Goal: Contribute content: Contribute content

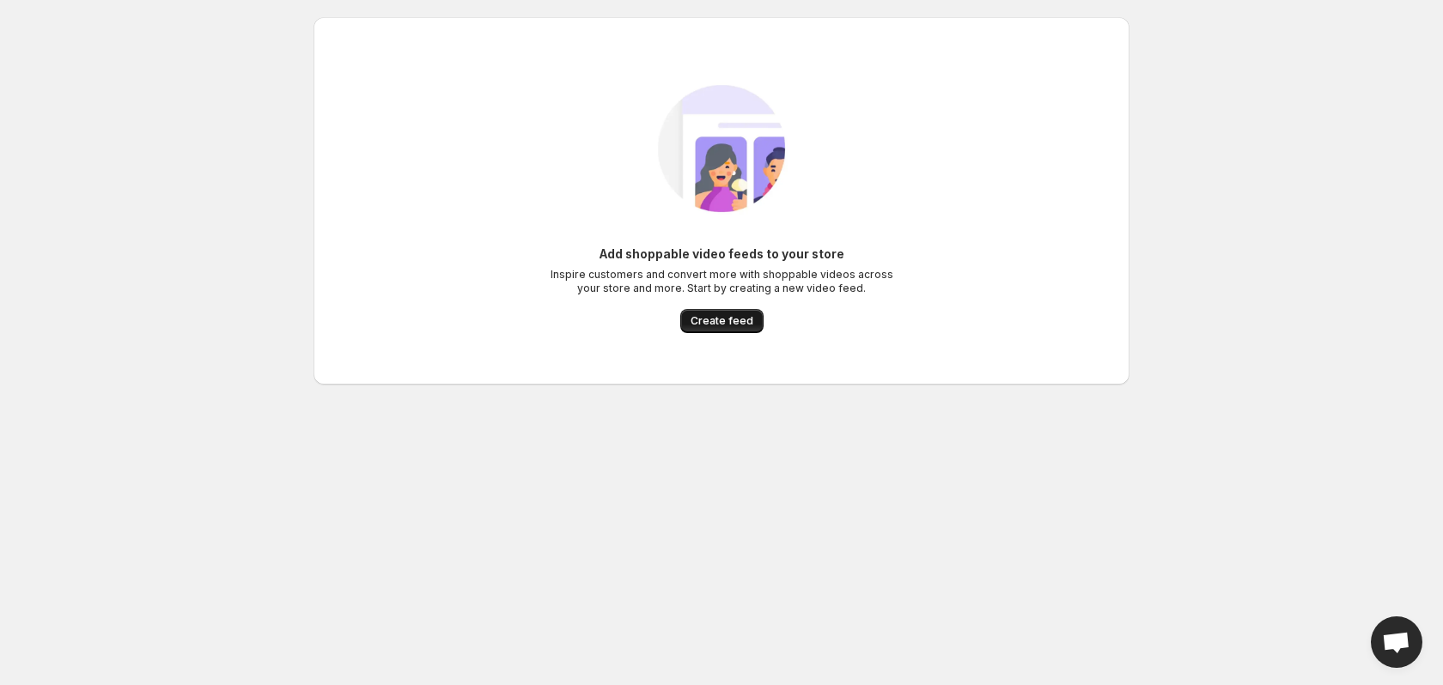
click at [726, 323] on span "Create feed" at bounding box center [721, 321] width 63 height 14
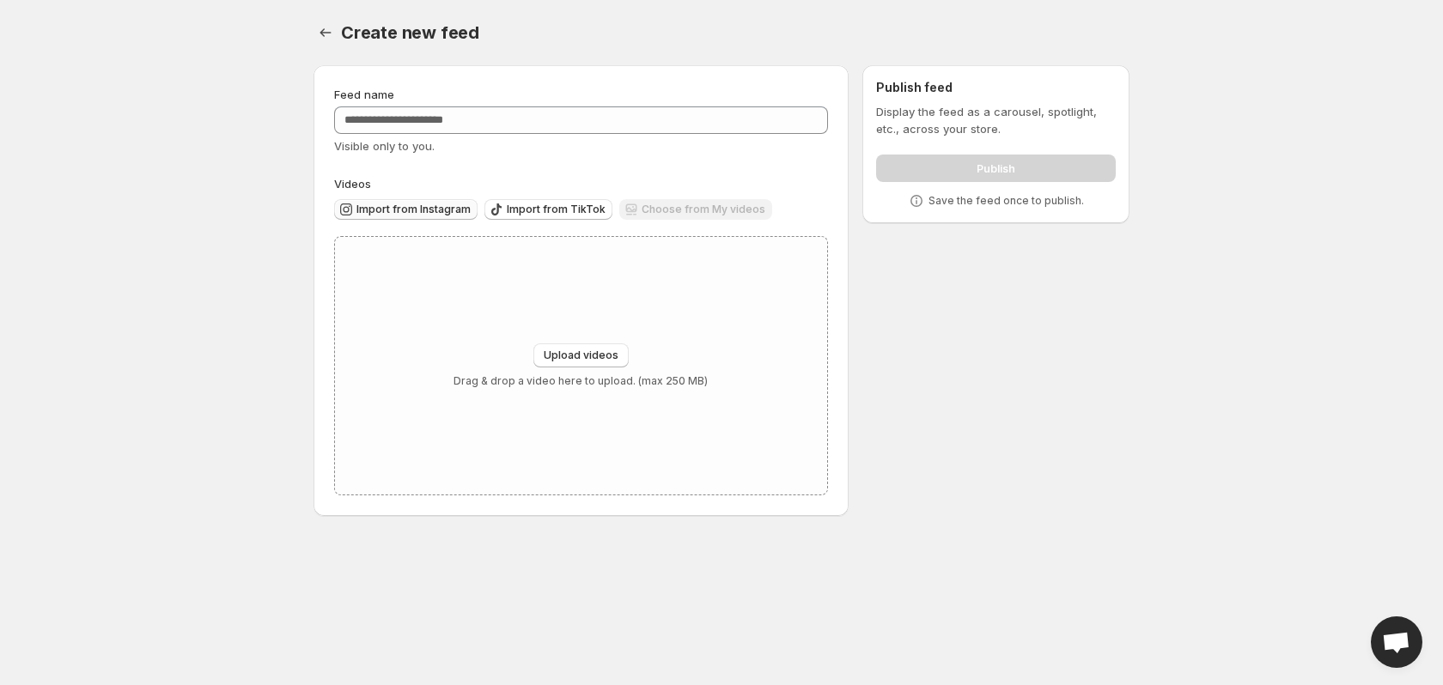
click at [445, 209] on span "Import from Instagram" at bounding box center [413, 210] width 114 height 14
click at [574, 355] on span "Upload videos" at bounding box center [581, 356] width 75 height 14
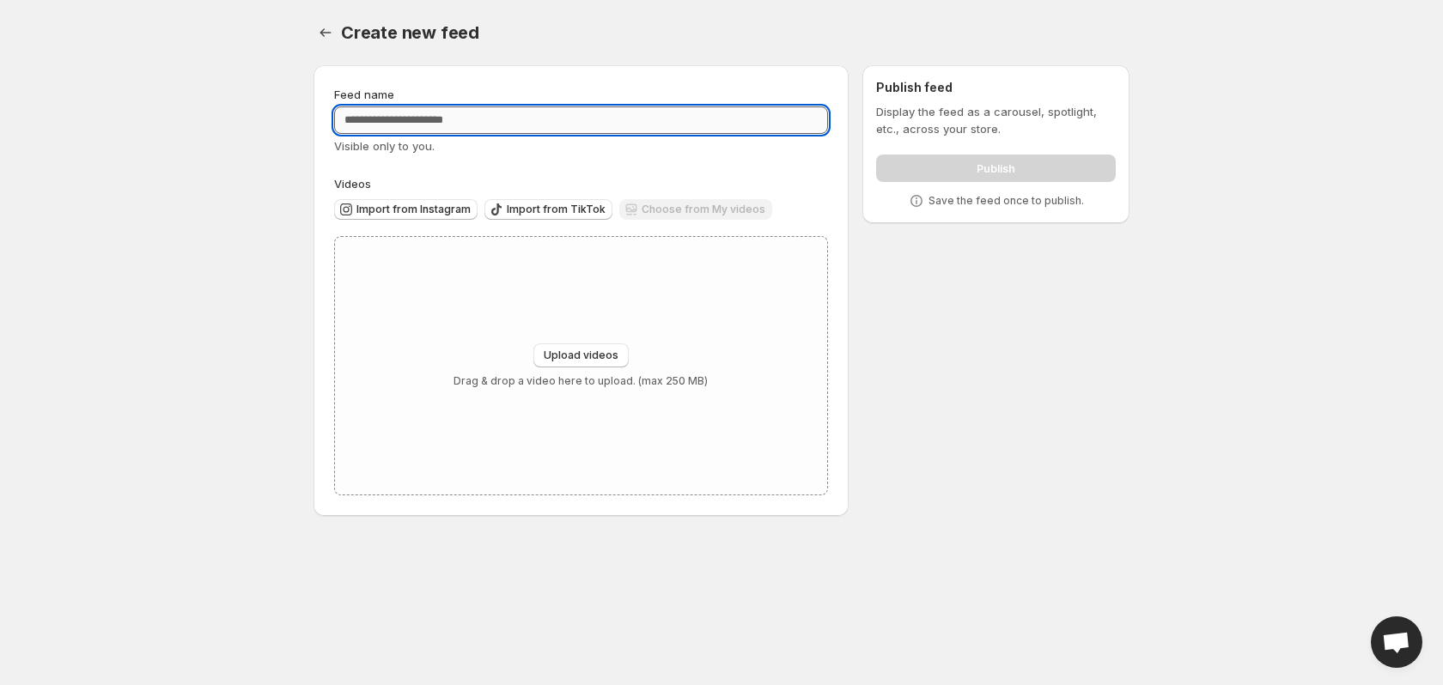
click at [497, 118] on input "Feed name" at bounding box center [581, 119] width 494 height 27
click at [436, 208] on span "Import from Instagram" at bounding box center [413, 210] width 114 height 14
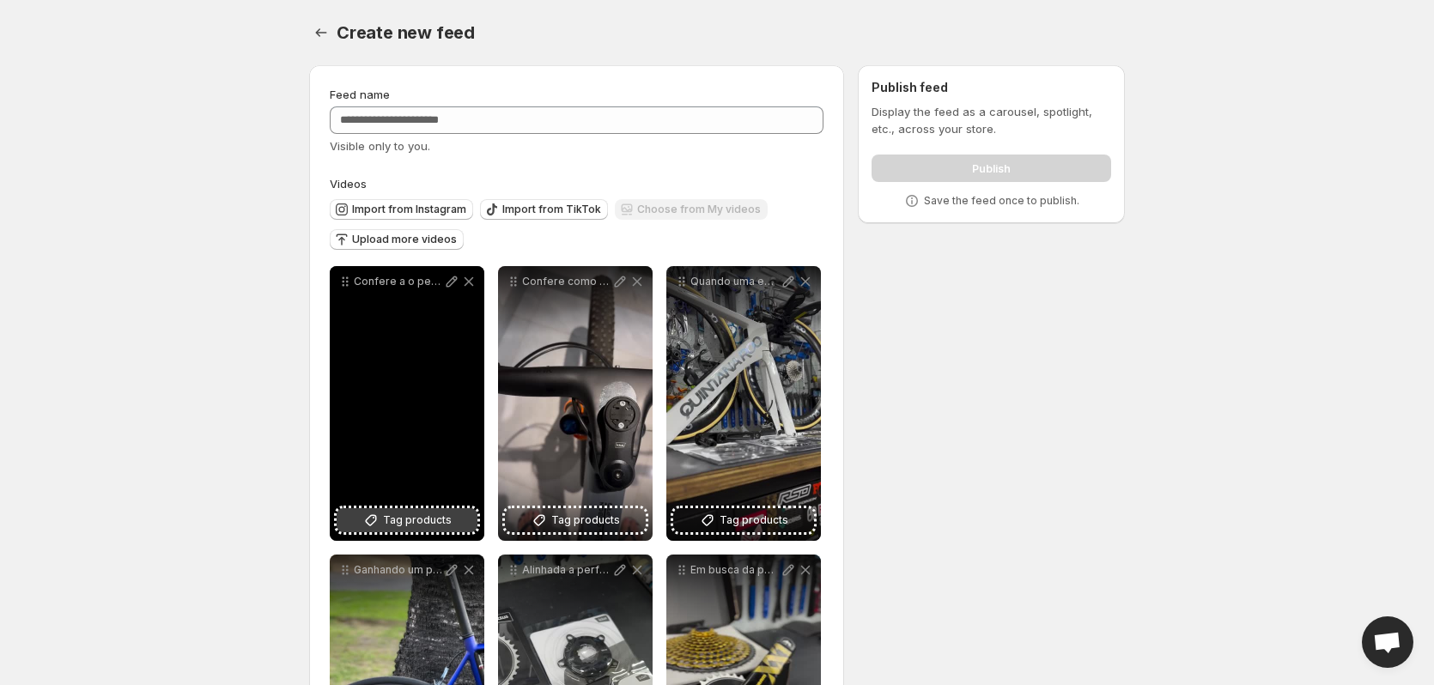
click at [386, 520] on span "Tag products" at bounding box center [417, 520] width 69 height 17
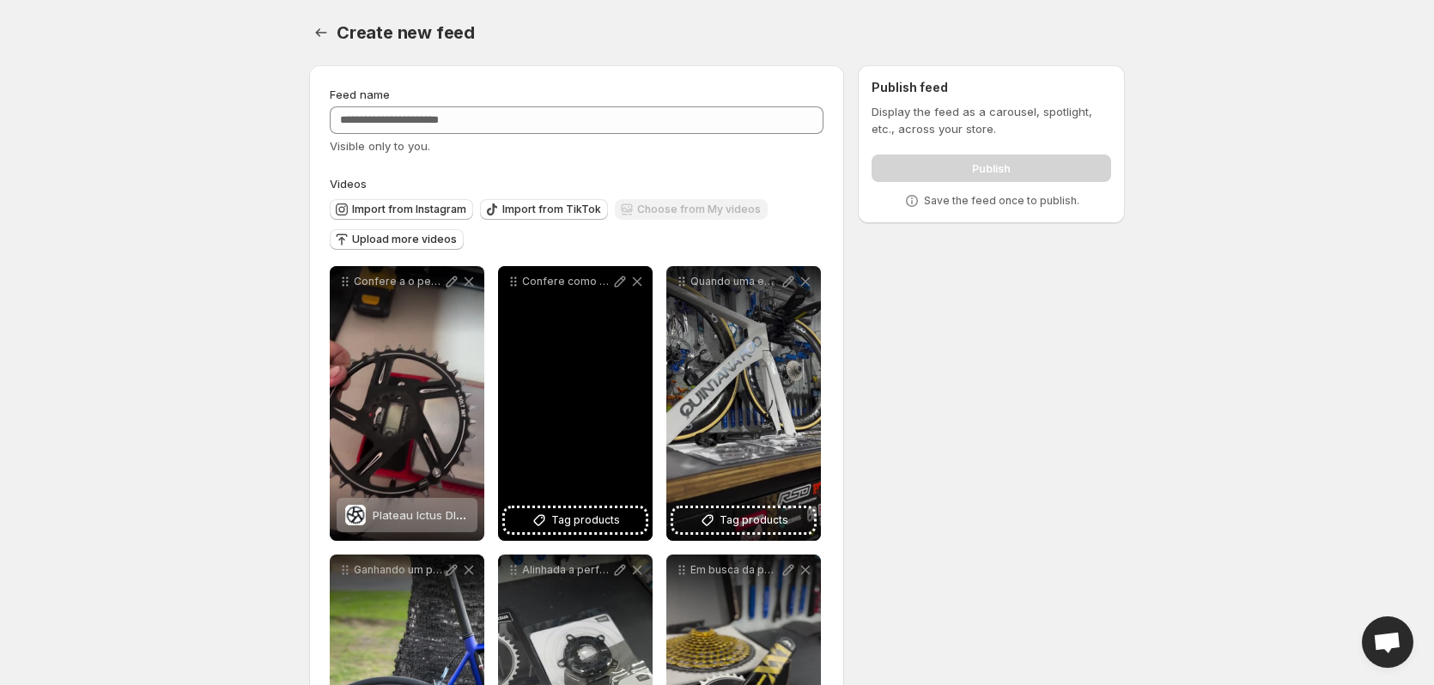
click at [617, 532] on div "Confere como fica o suporte ictusits no guido vultro" at bounding box center [575, 403] width 155 height 275
click at [613, 517] on span "Tag products" at bounding box center [585, 520] width 69 height 17
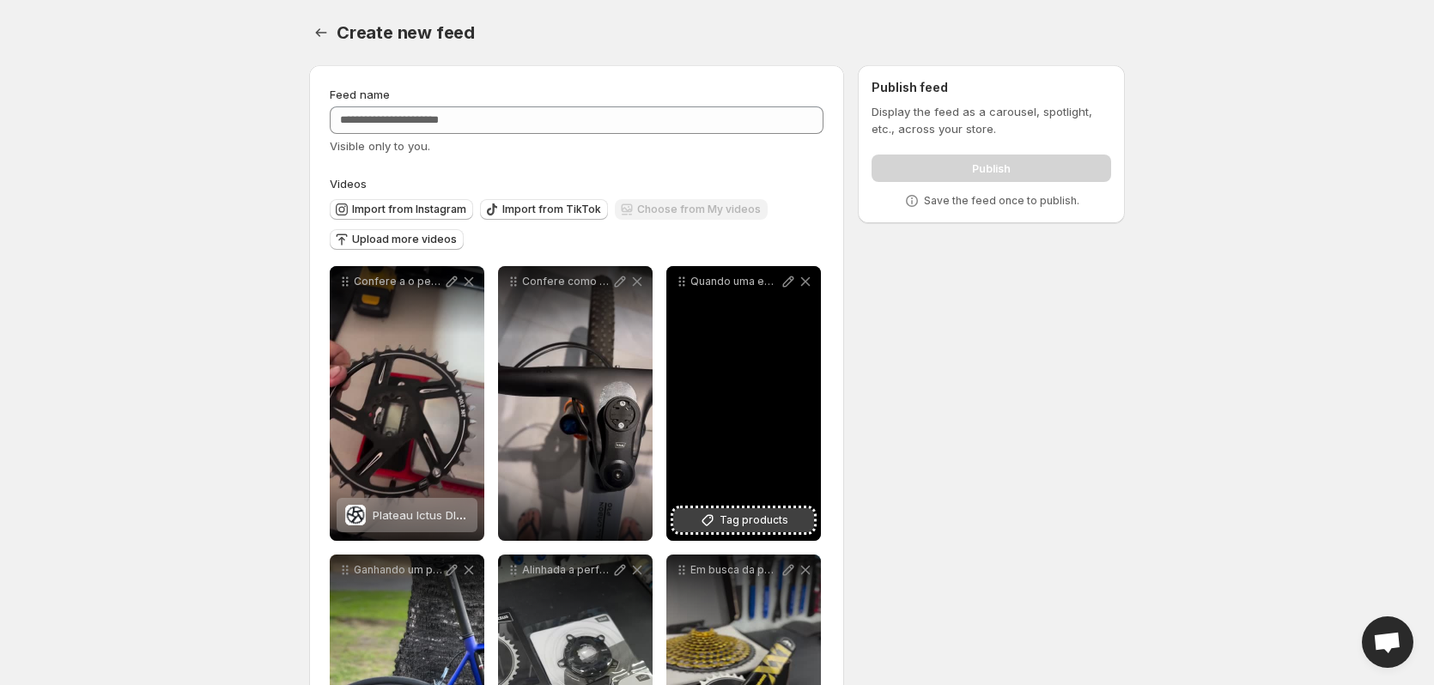
click at [751, 532] on button "Tag products" at bounding box center [743, 520] width 141 height 24
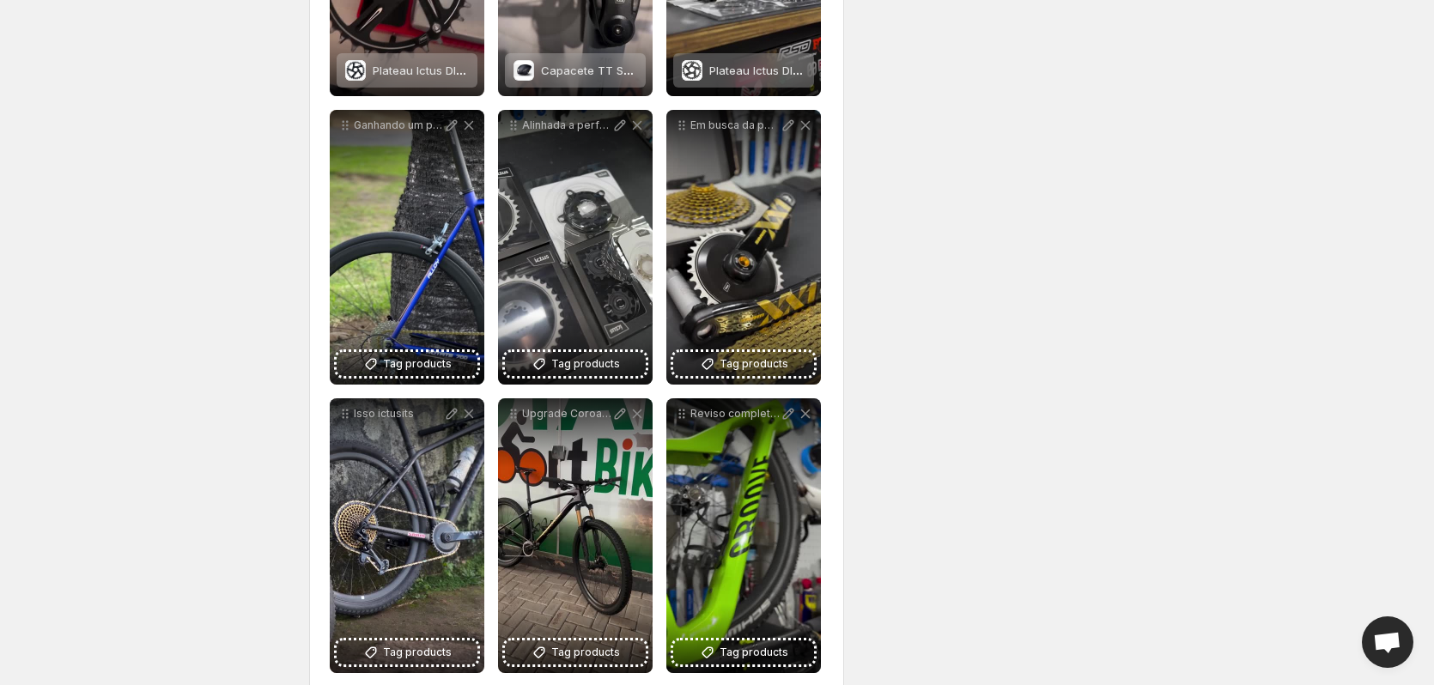
scroll to position [481, 0]
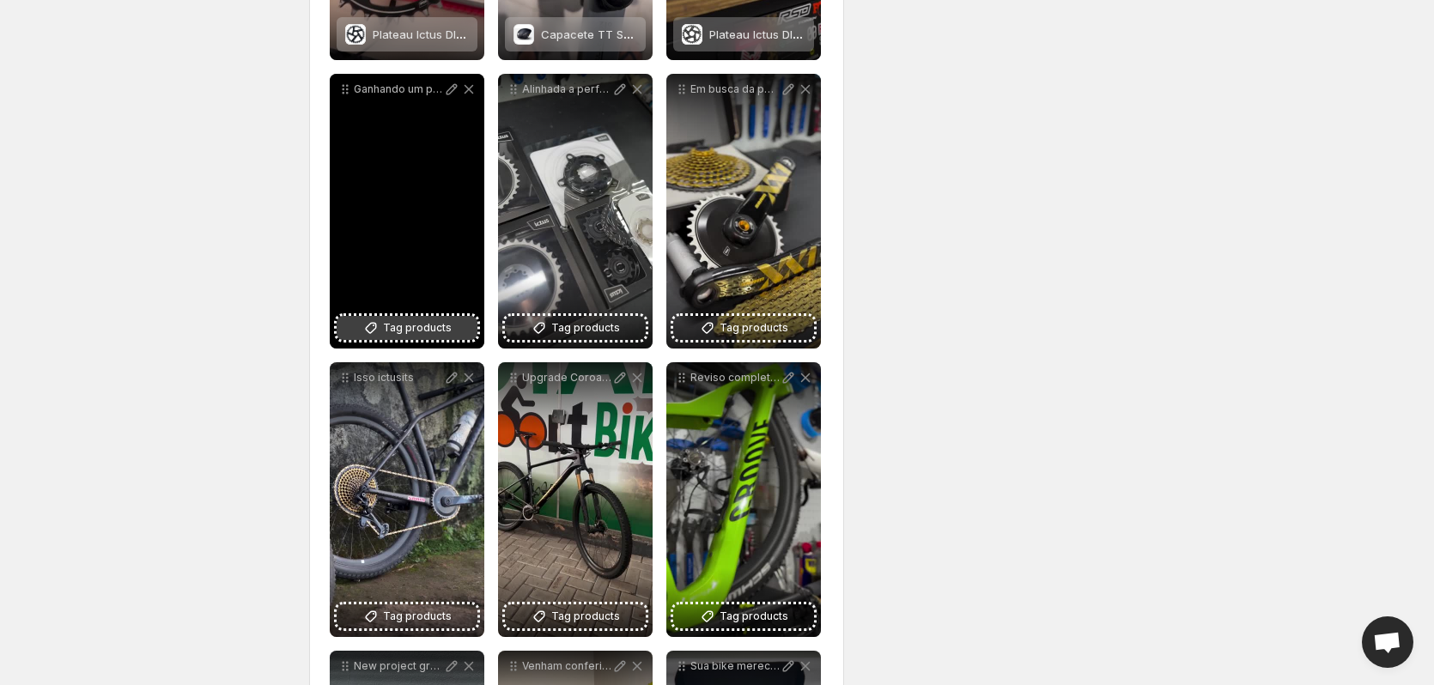
click at [394, 324] on span "Tag products" at bounding box center [417, 327] width 69 height 17
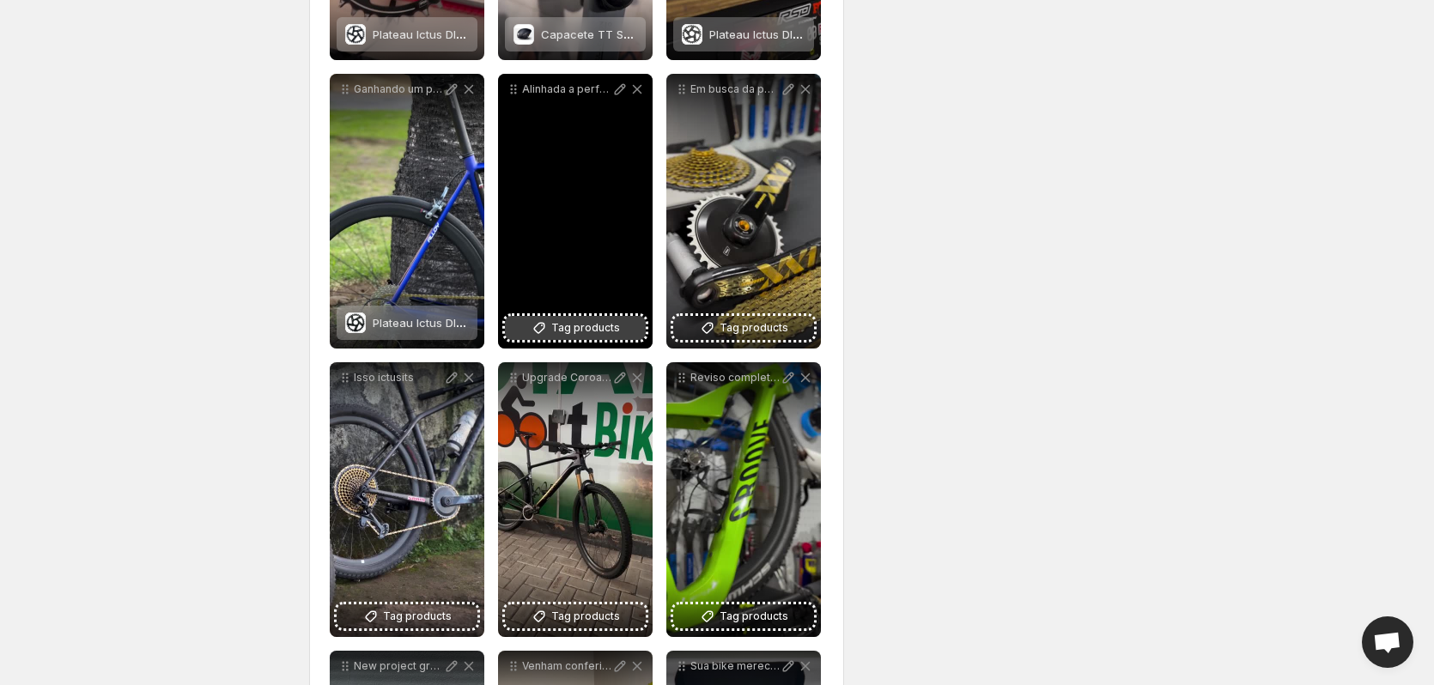
click at [585, 325] on span "Tag products" at bounding box center [585, 327] width 69 height 17
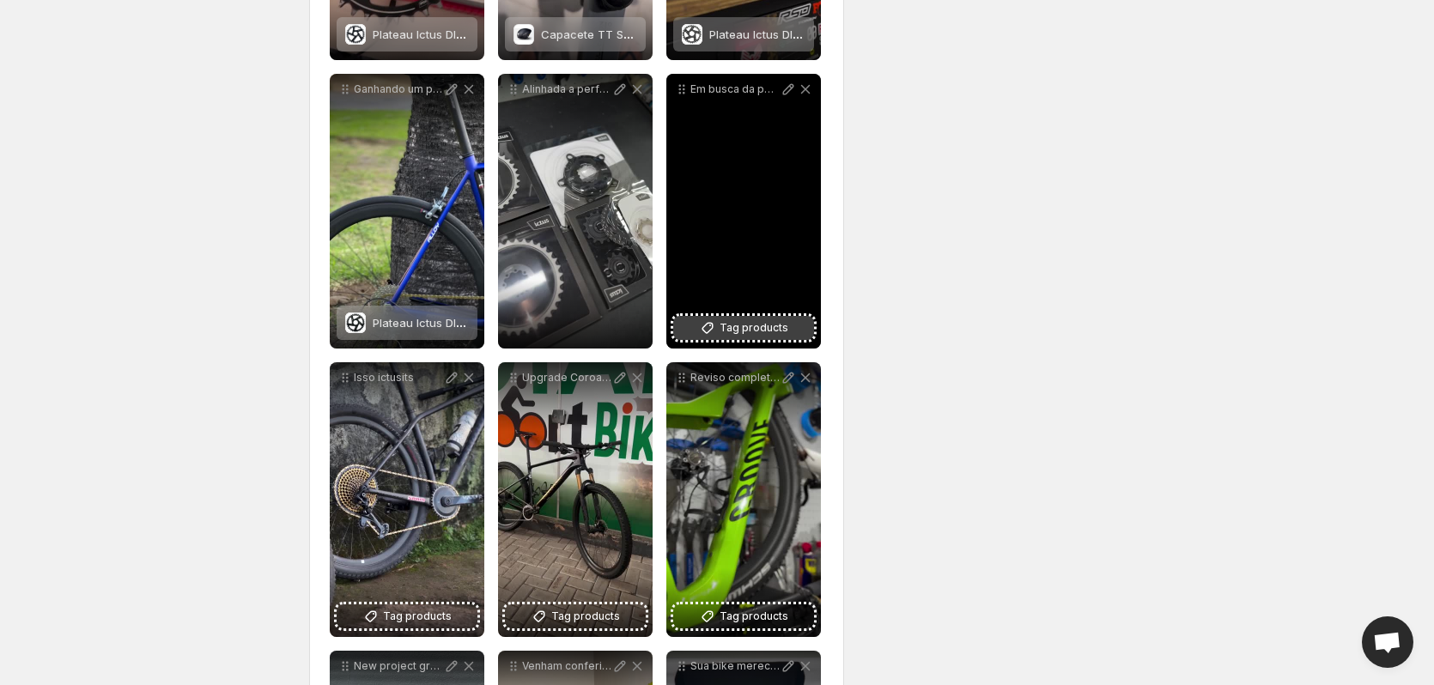
click at [712, 324] on icon at bounding box center [707, 328] width 11 height 11
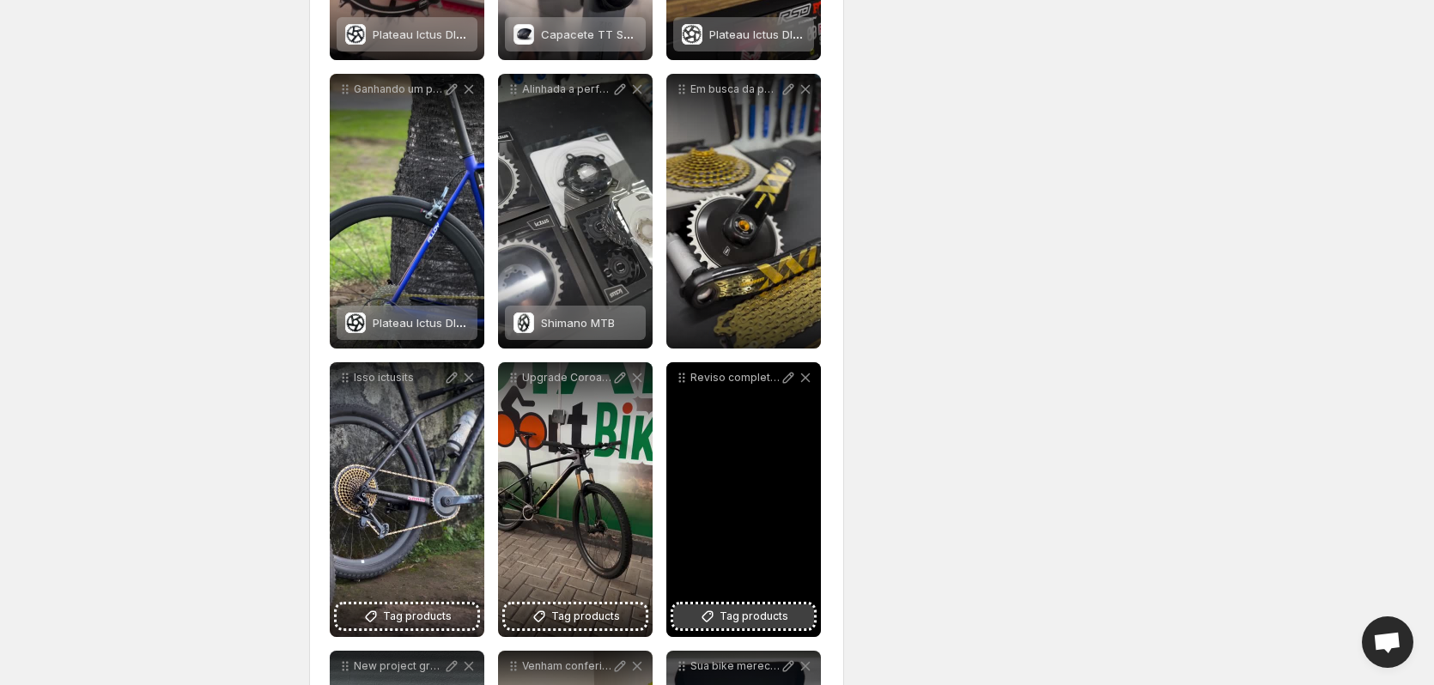
click at [755, 616] on span "Tag products" at bounding box center [754, 616] width 69 height 17
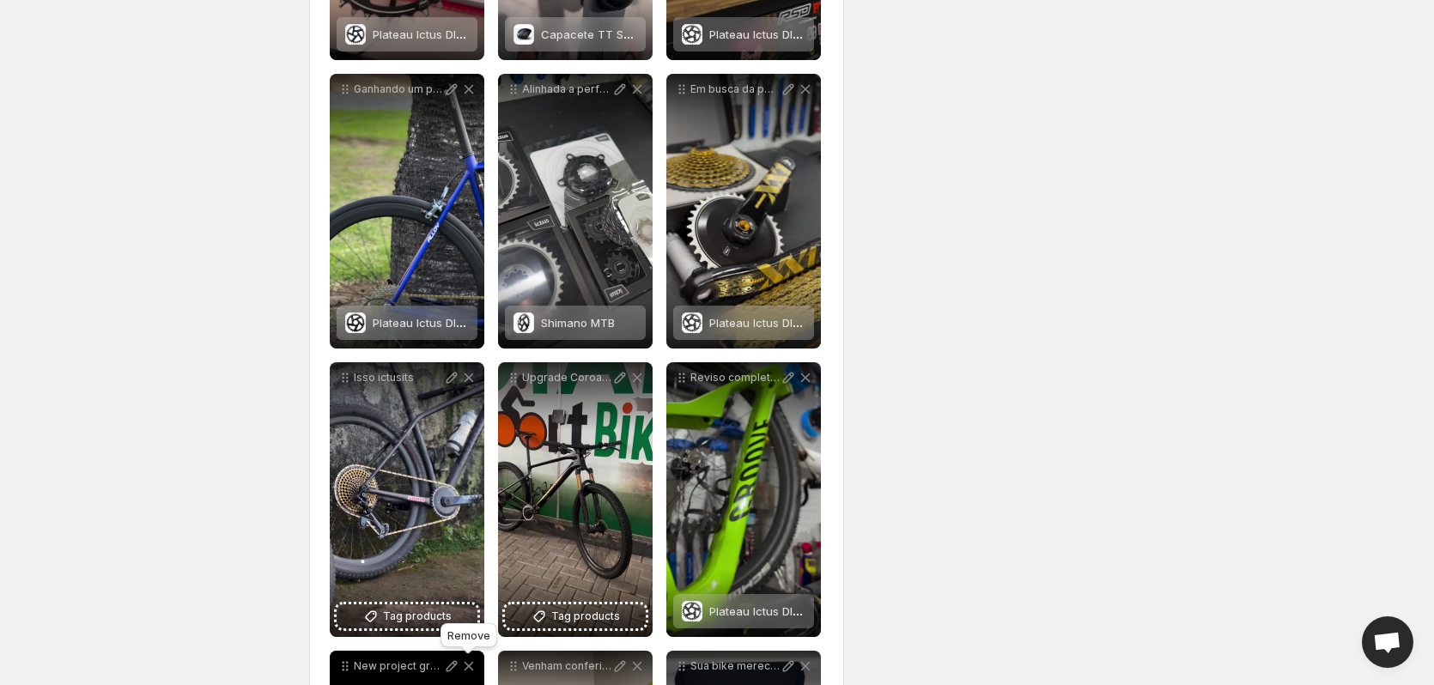
click at [451, 623] on div "Remove" at bounding box center [469, 639] width 64 height 38
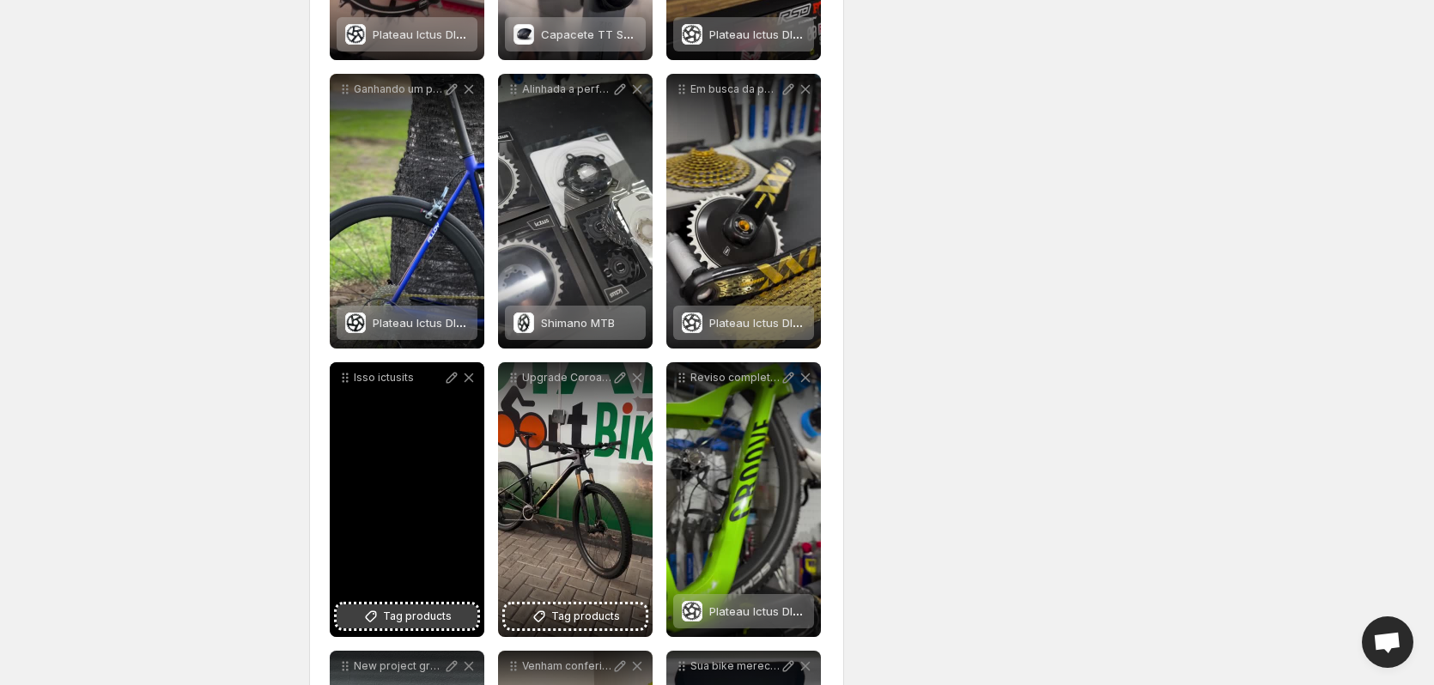
click at [424, 611] on span "Tag products" at bounding box center [417, 616] width 69 height 17
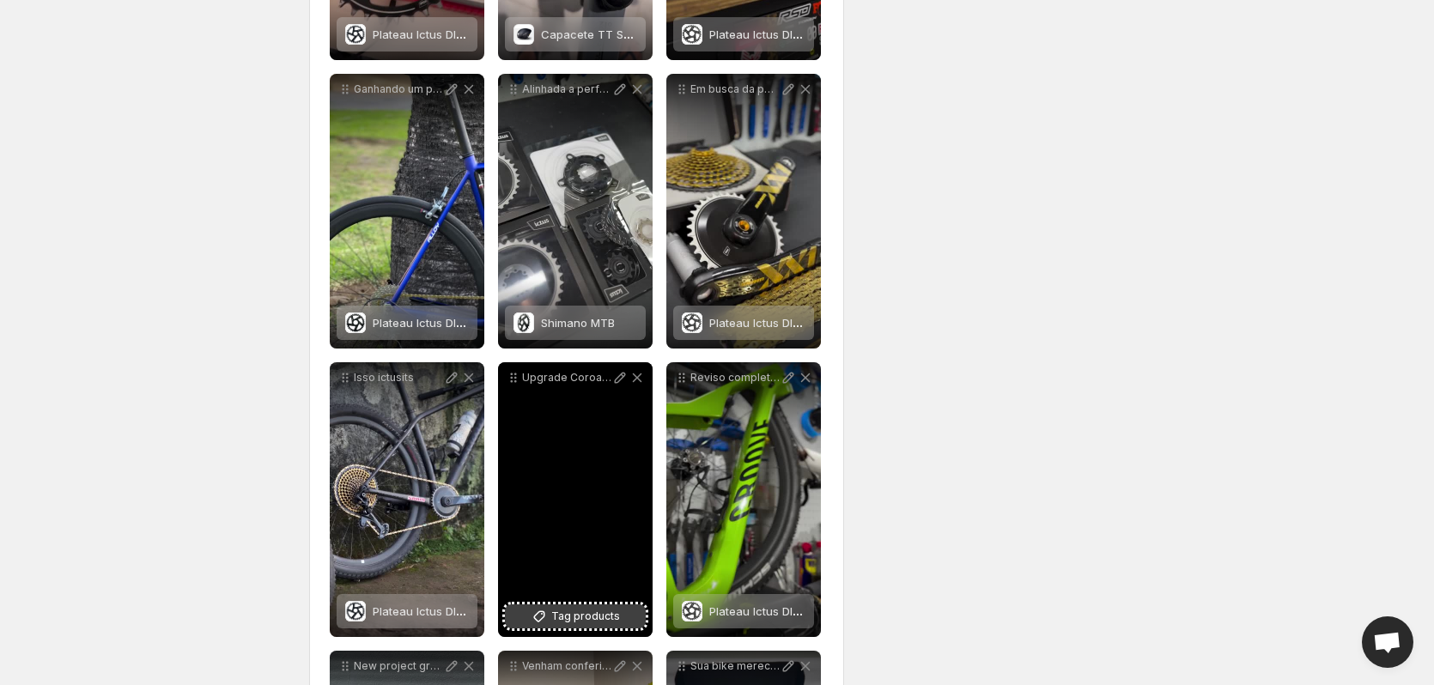
click at [579, 623] on span "Tag products" at bounding box center [585, 616] width 69 height 17
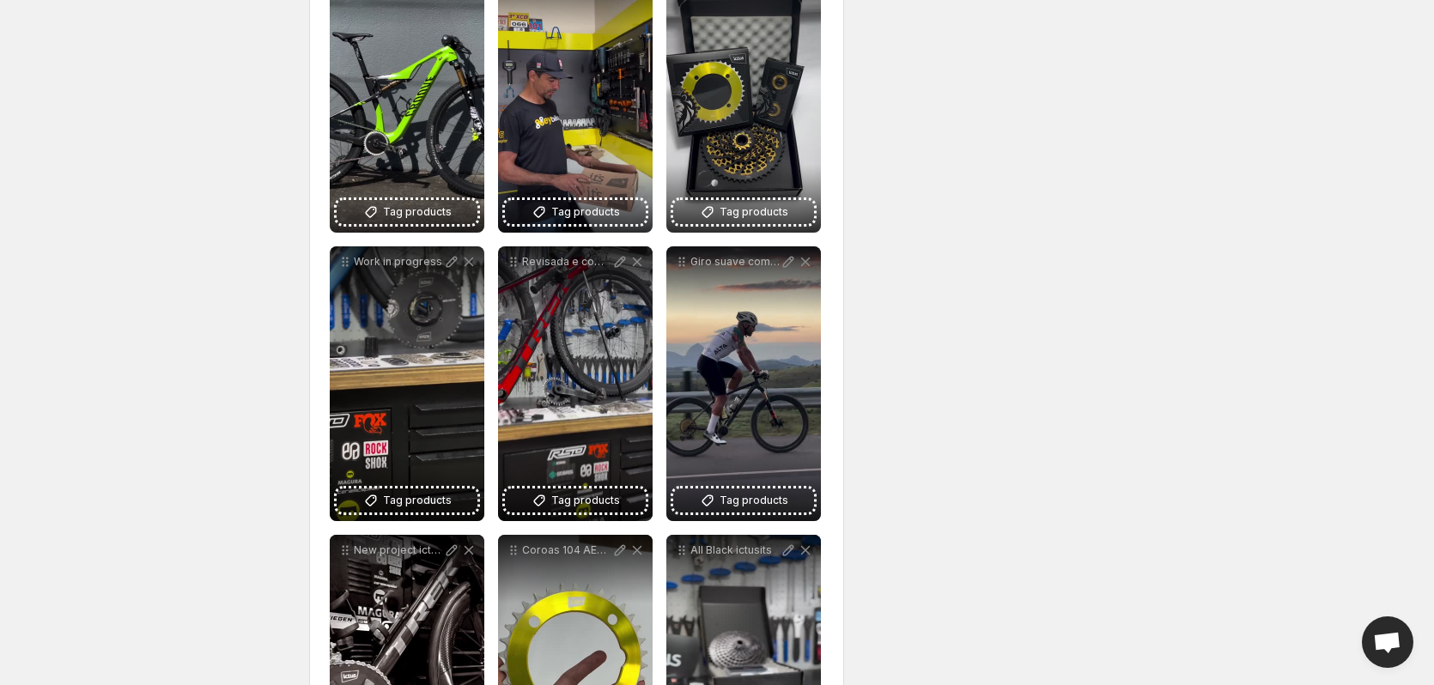
scroll to position [1171, 0]
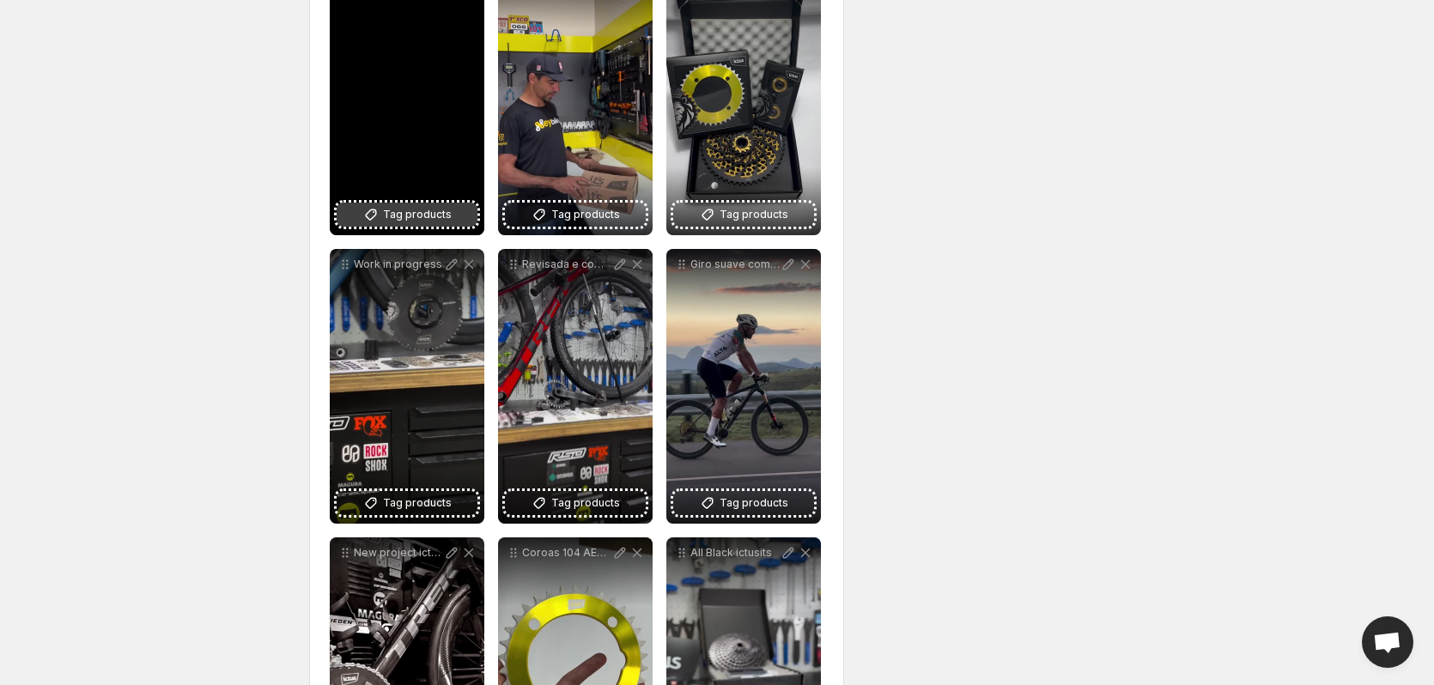
click at [383, 214] on button "Tag products" at bounding box center [407, 215] width 141 height 24
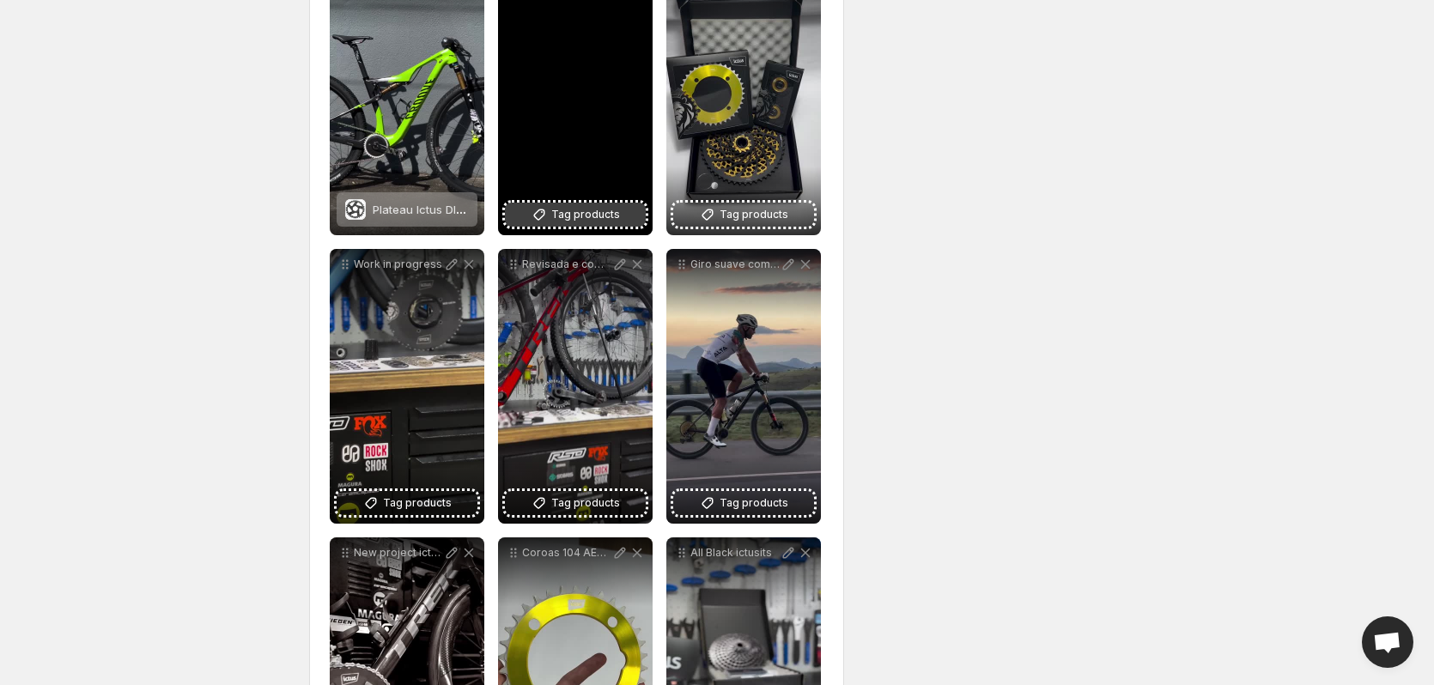
click at [617, 215] on span "Tag products" at bounding box center [585, 214] width 69 height 17
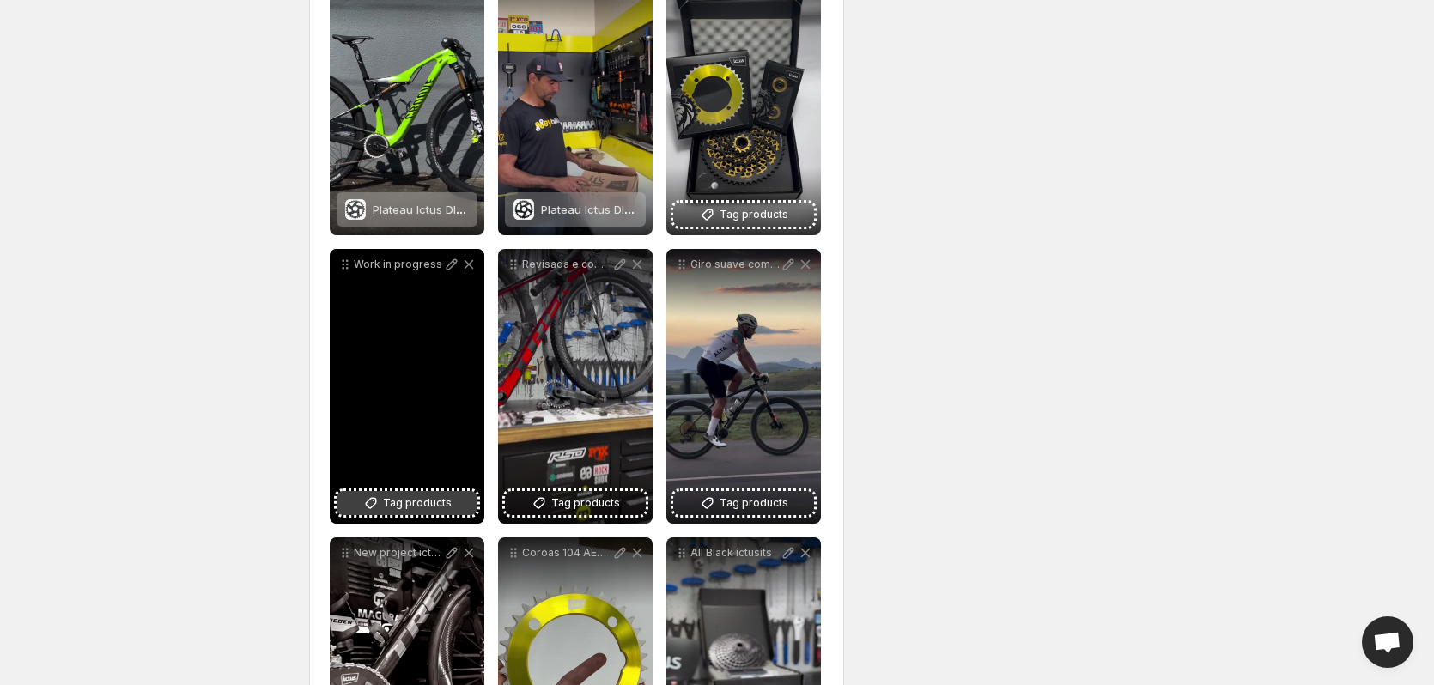
click at [372, 504] on icon at bounding box center [370, 503] width 17 height 17
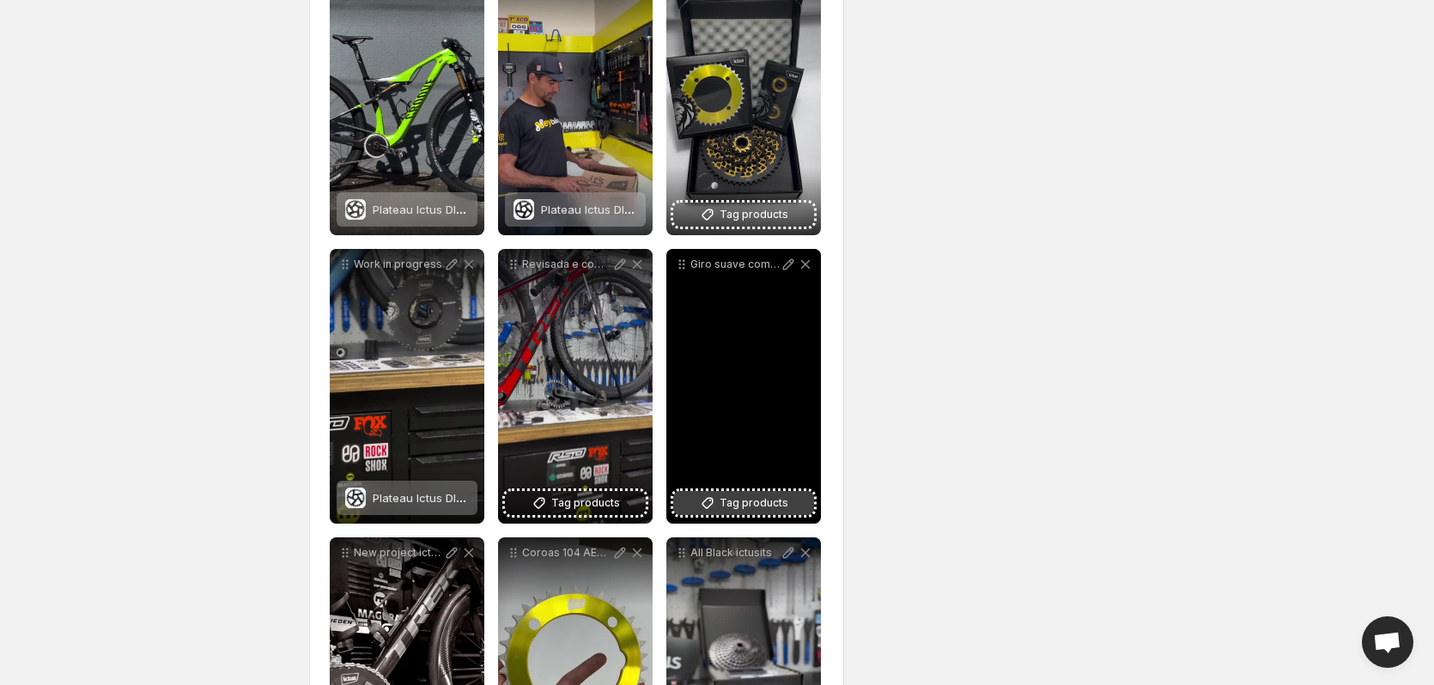
click at [769, 499] on span "Tag products" at bounding box center [754, 503] width 69 height 17
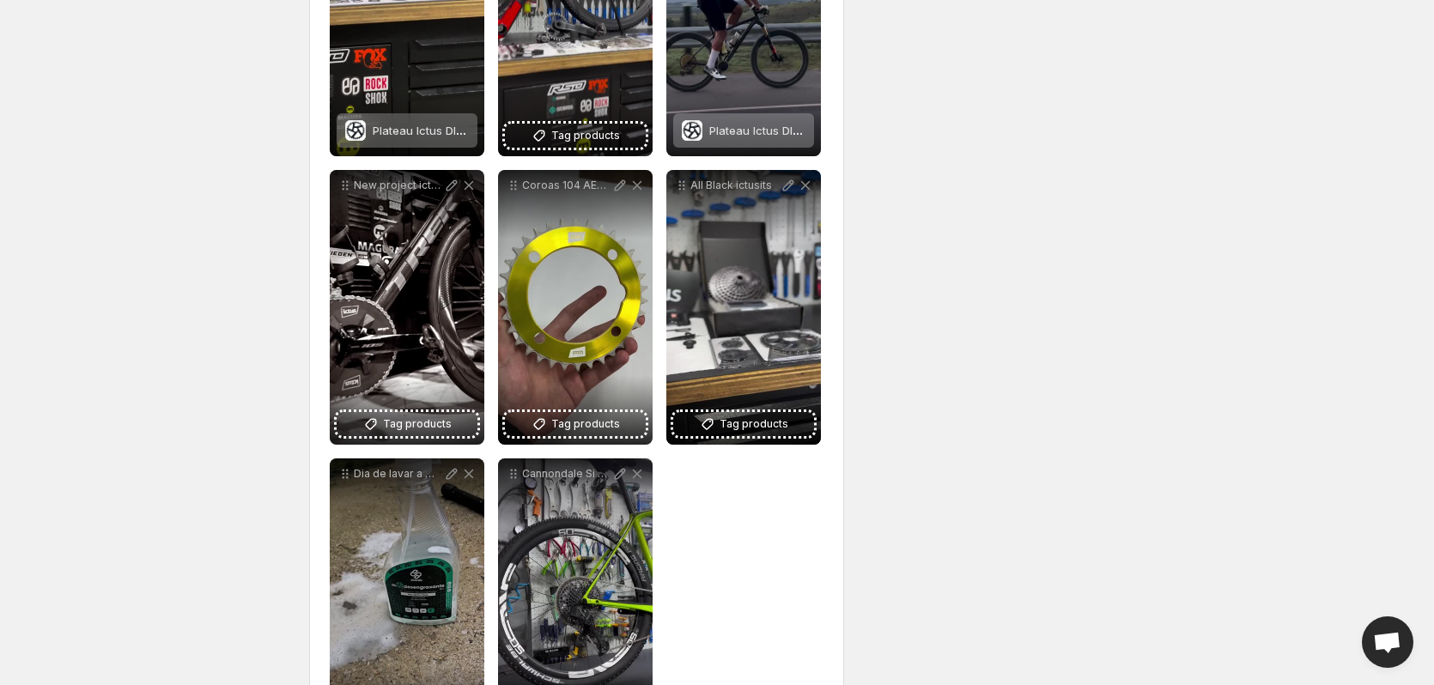
scroll to position [1628, 0]
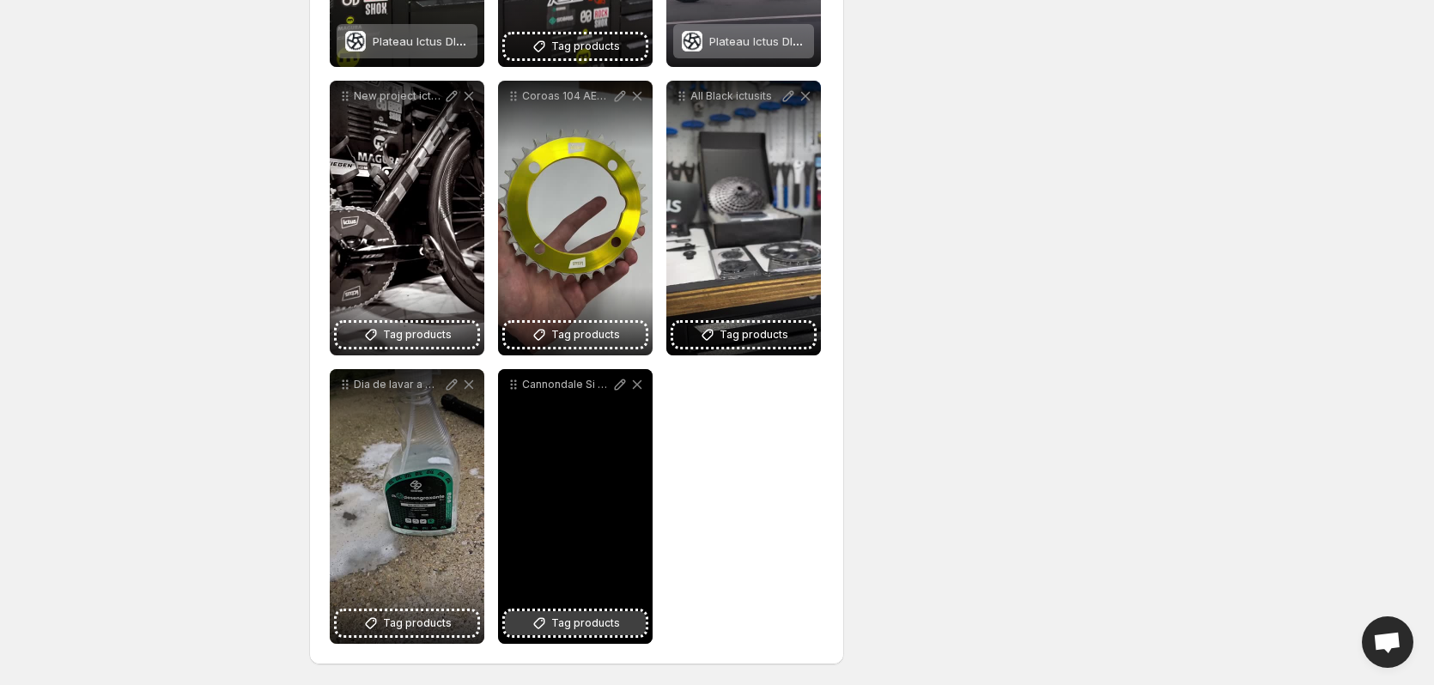
click at [595, 627] on span "Tag products" at bounding box center [585, 623] width 69 height 17
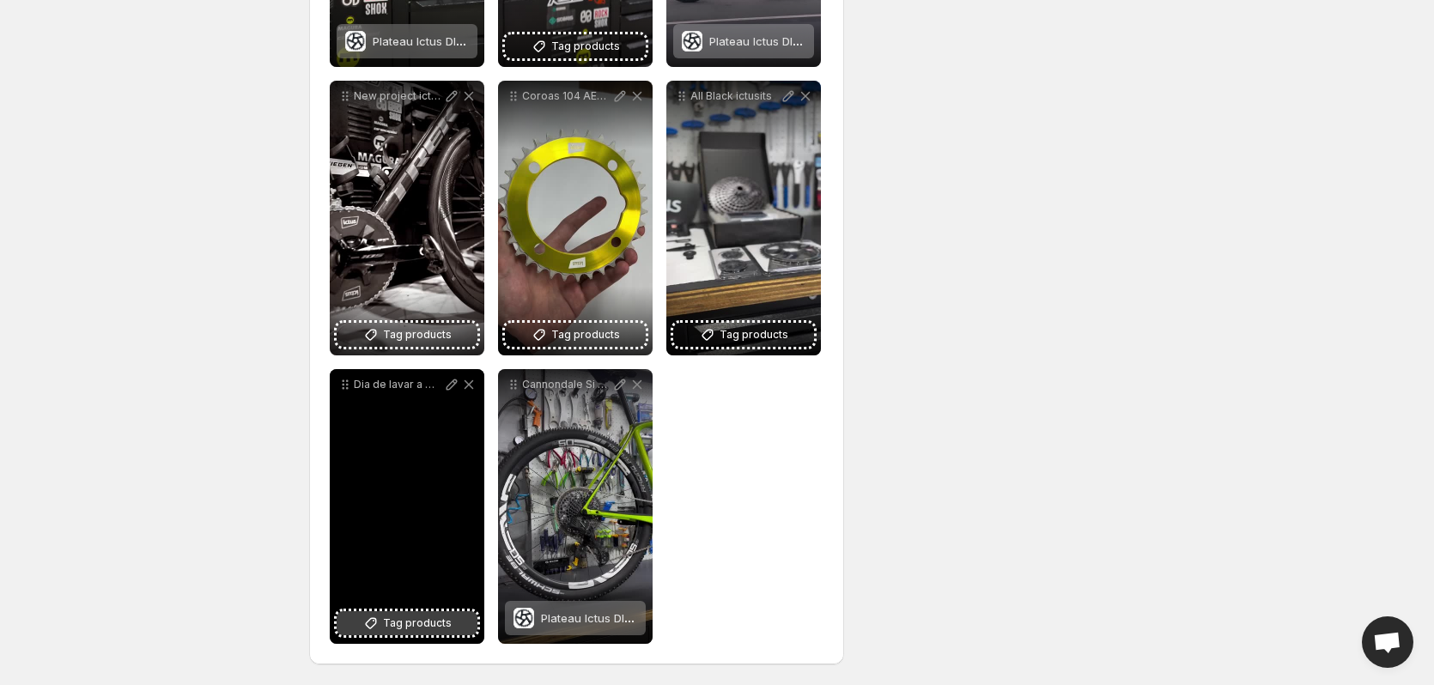
click at [416, 629] on span "Tag products" at bounding box center [417, 623] width 69 height 17
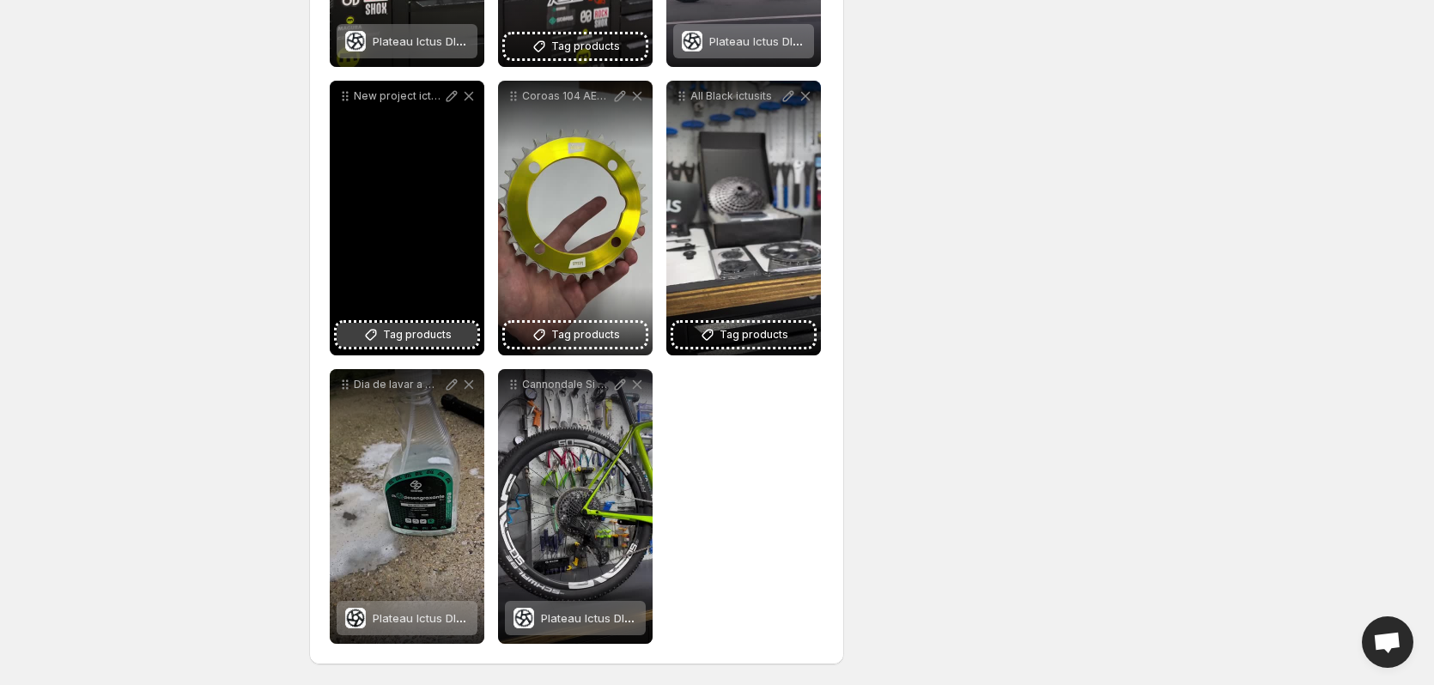
click at [410, 331] on span "Tag products" at bounding box center [417, 334] width 69 height 17
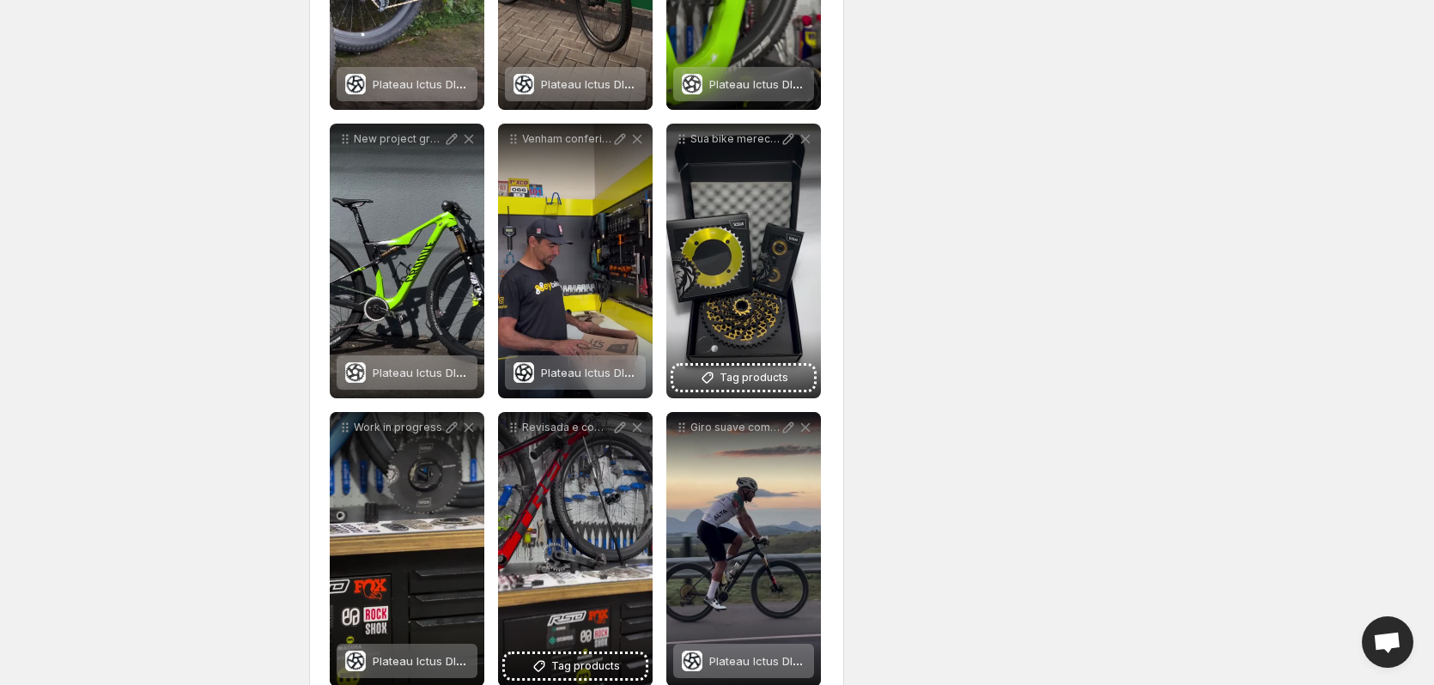
scroll to position [31, 0]
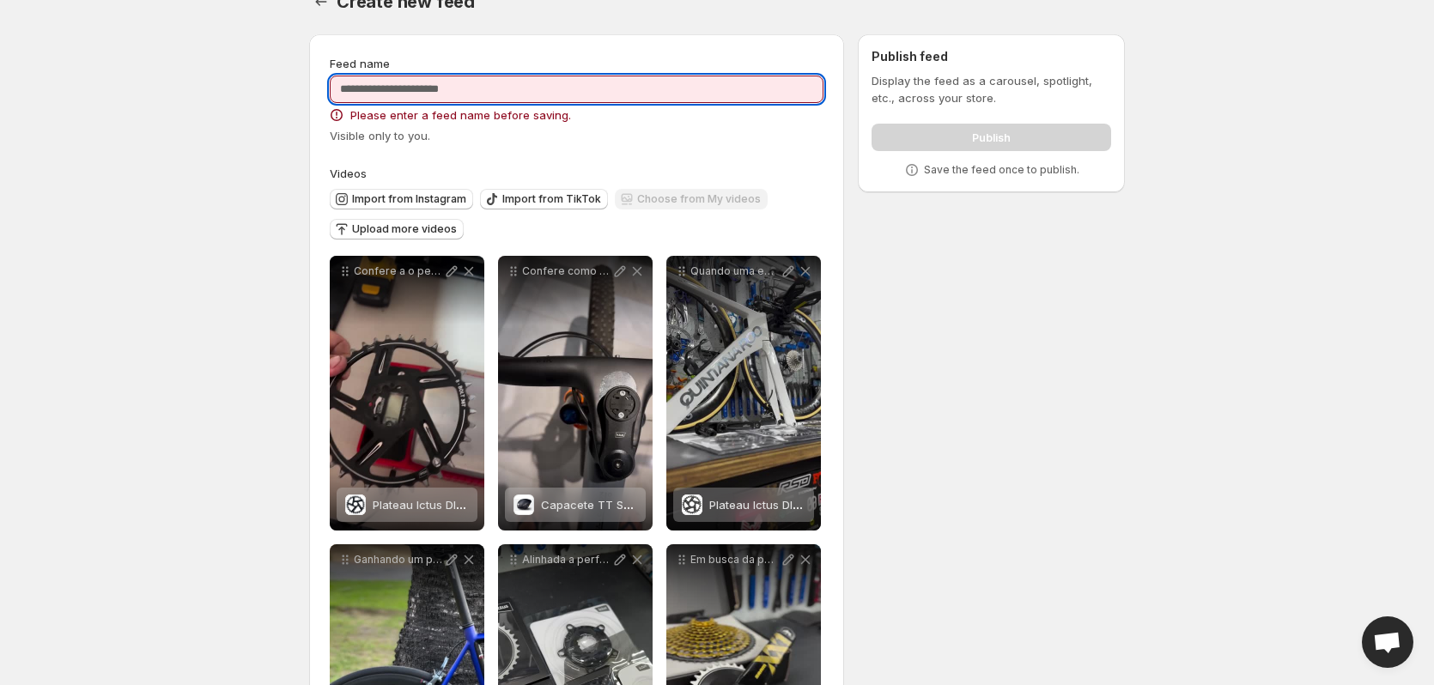
click at [565, 83] on input "Feed name" at bounding box center [577, 89] width 494 height 27
type input "*****"
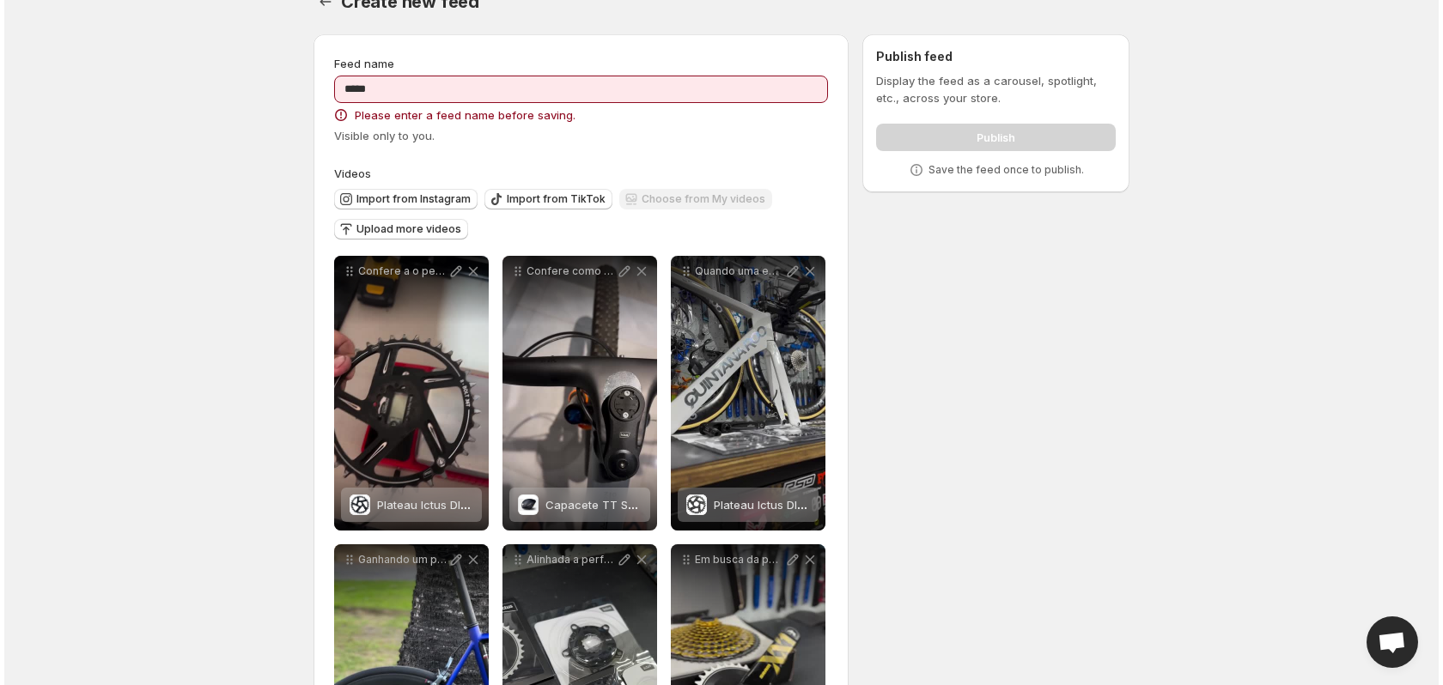
scroll to position [0, 0]
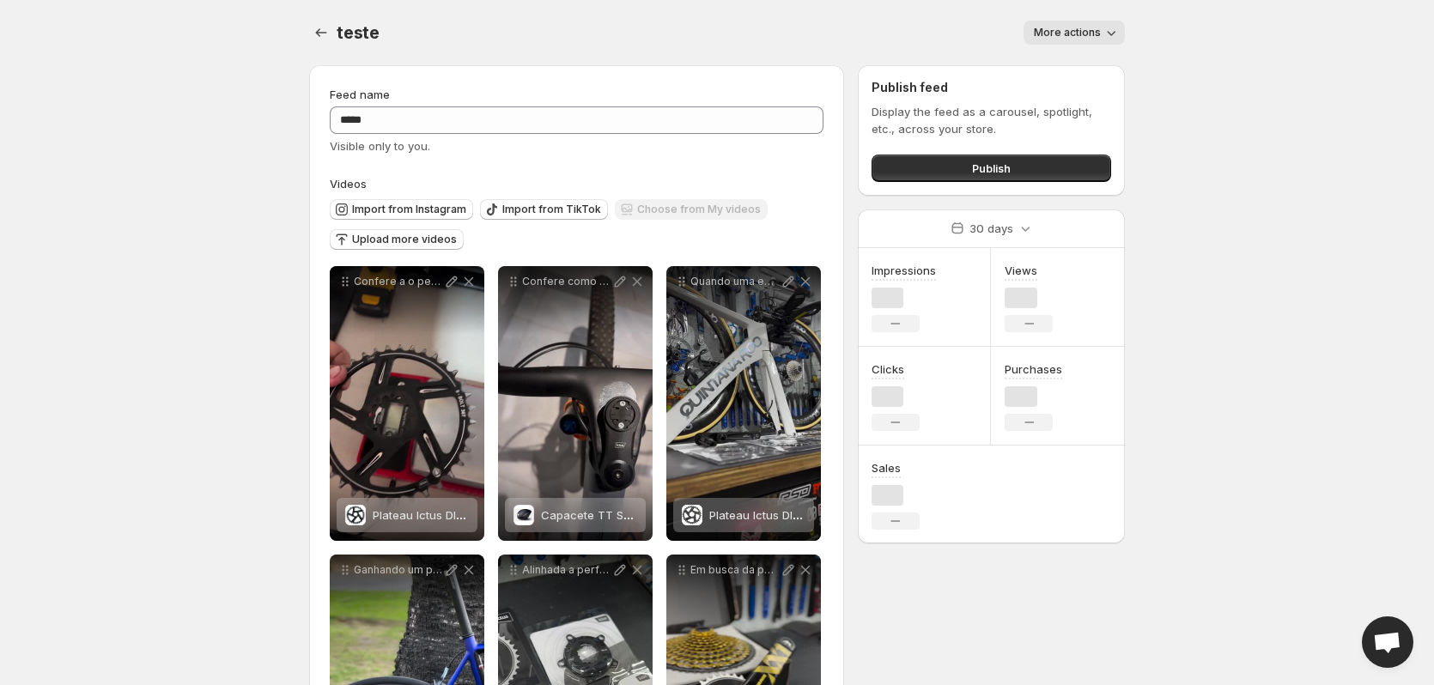
drag, startPoint x: 142, startPoint y: 189, endPoint x: 137, endPoint y: 197, distance: 9.3
click at [140, 189] on body "**********" at bounding box center [717, 342] width 1434 height 685
click at [335, 32] on div at bounding box center [322, 33] width 27 height 24
click at [322, 32] on icon "Settings" at bounding box center [321, 32] width 17 height 17
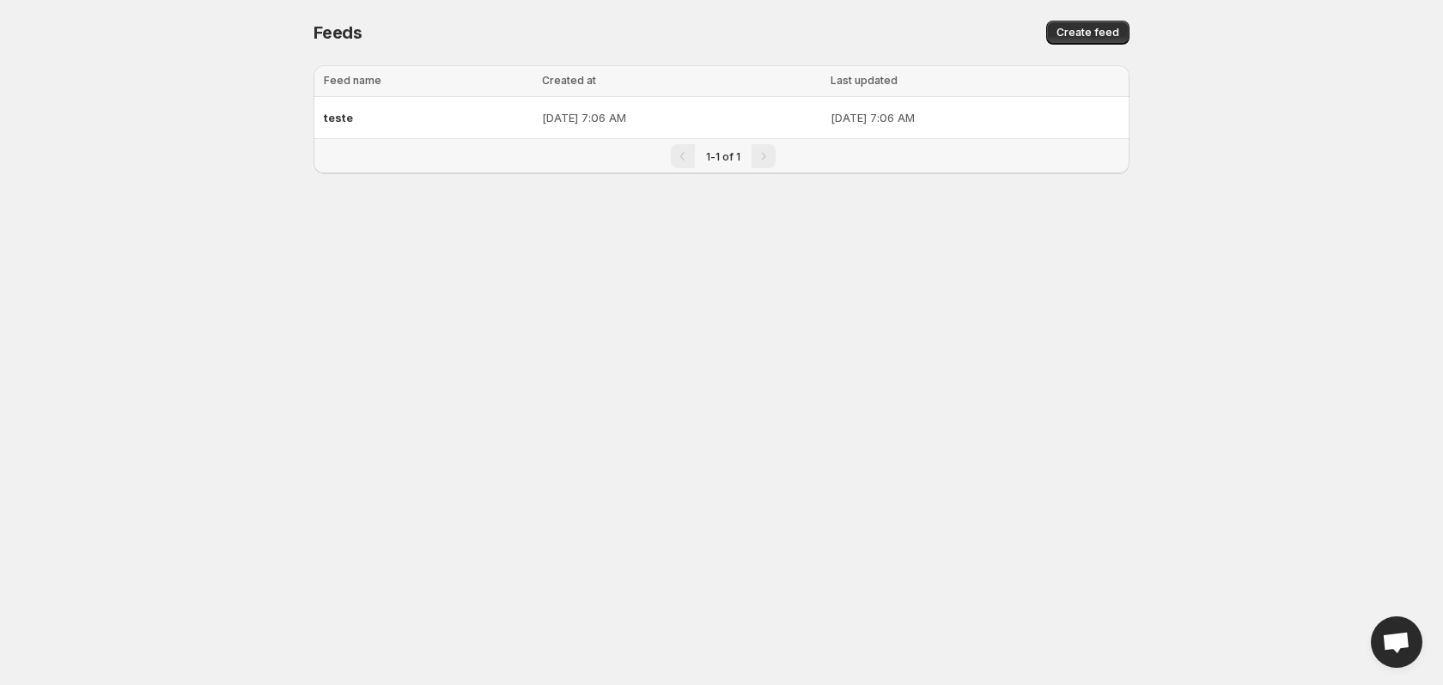
click at [144, 412] on body "Home Feeds Videos Subscription Settings Feeds. This page is ready Feeds Create …" at bounding box center [721, 342] width 1443 height 685
